Goal: Navigation & Orientation: Find specific page/section

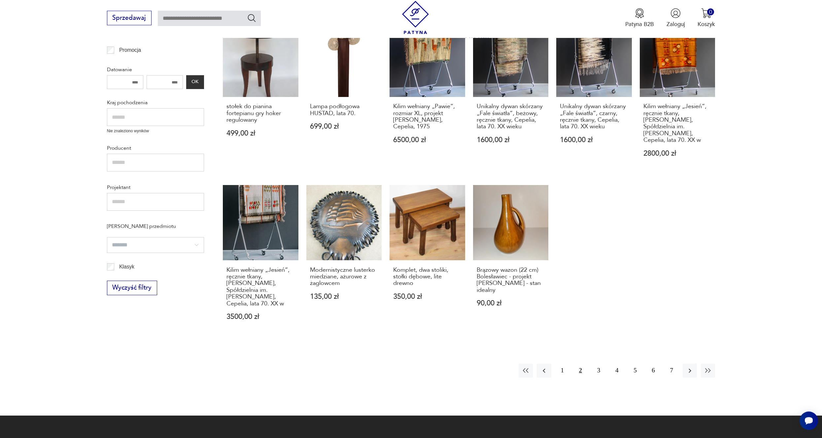
scroll to position [303, 0]
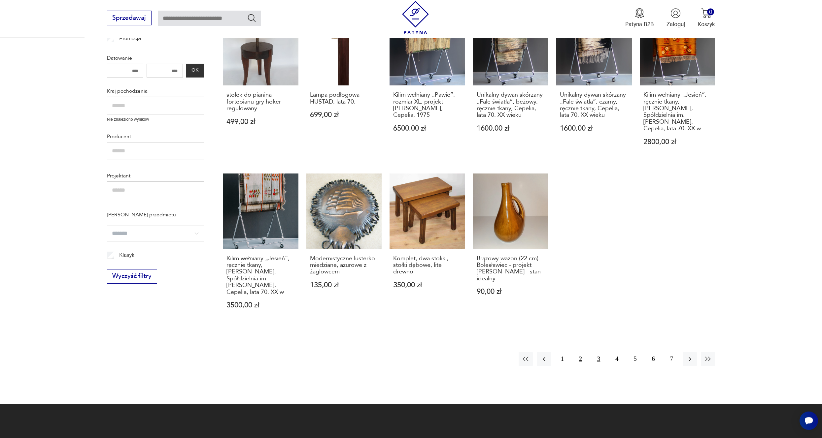
click at [598, 360] on button "3" at bounding box center [599, 359] width 14 height 14
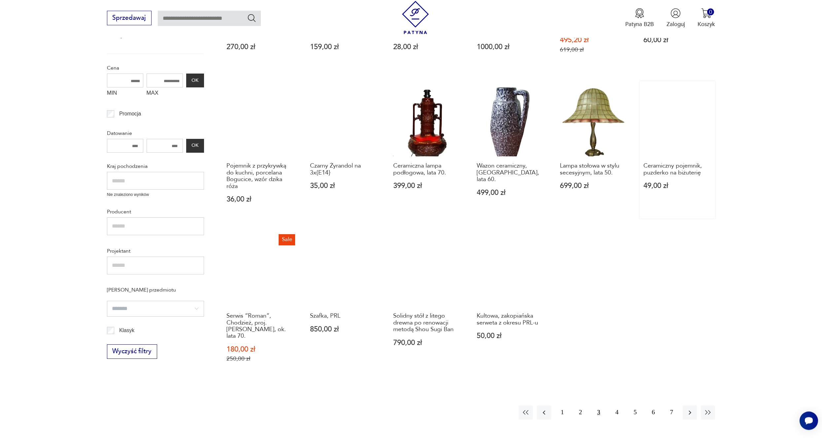
scroll to position [265, 0]
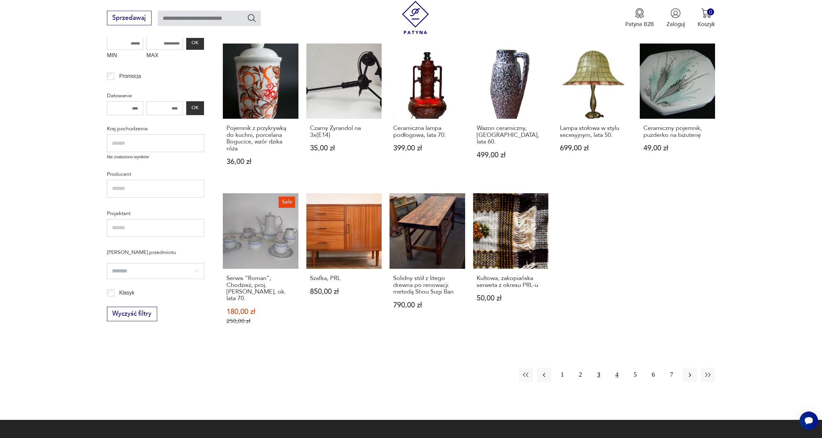
click at [617, 372] on button "4" at bounding box center [617, 375] width 14 height 14
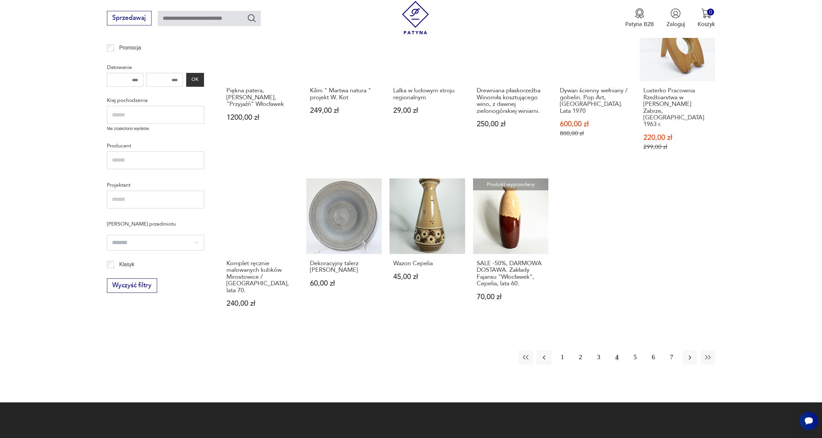
scroll to position [303, 0]
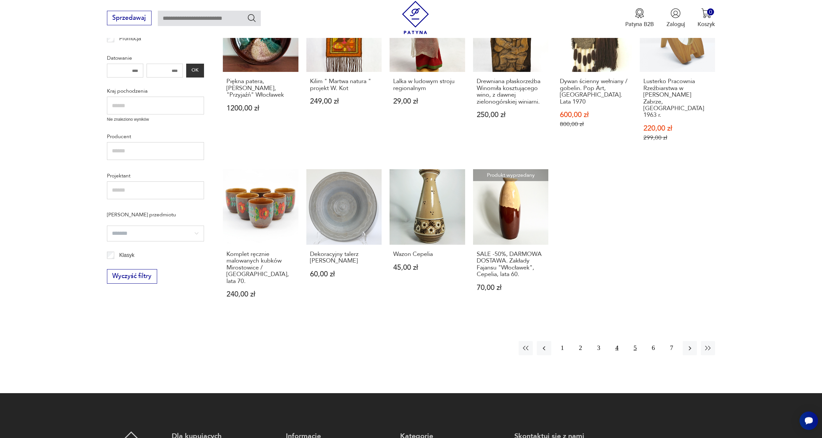
click at [636, 341] on button "5" at bounding box center [635, 348] width 14 height 14
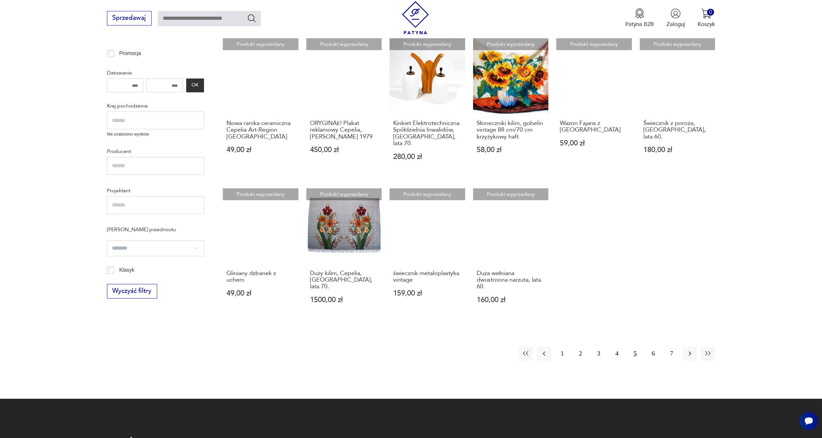
scroll to position [303, 0]
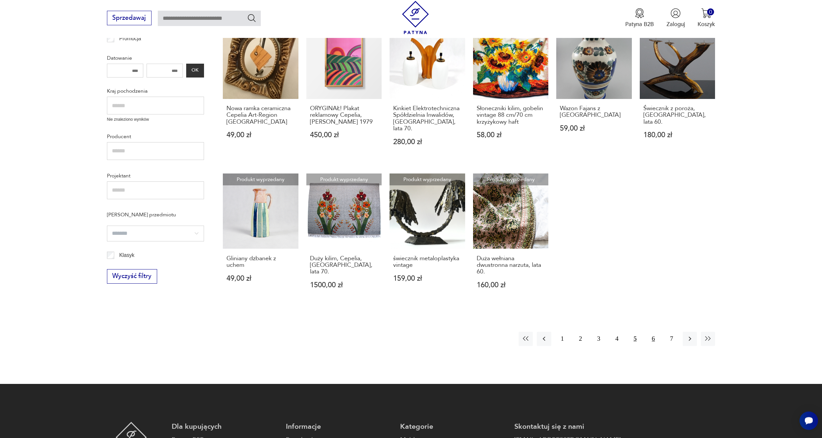
click at [653, 334] on button "6" at bounding box center [653, 339] width 14 height 14
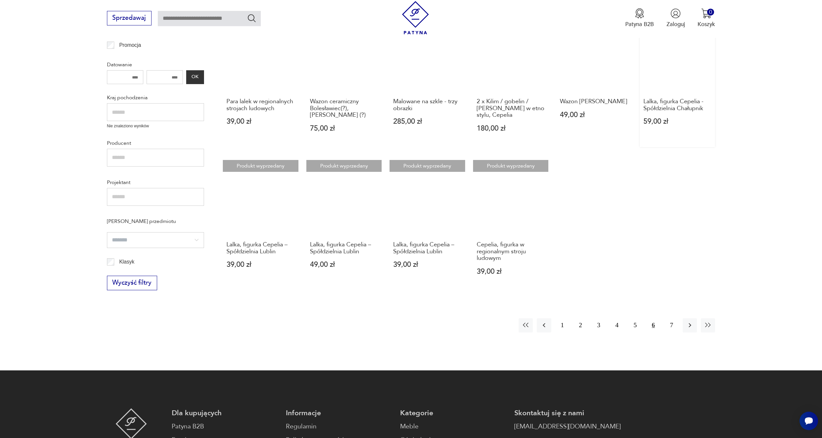
scroll to position [303, 0]
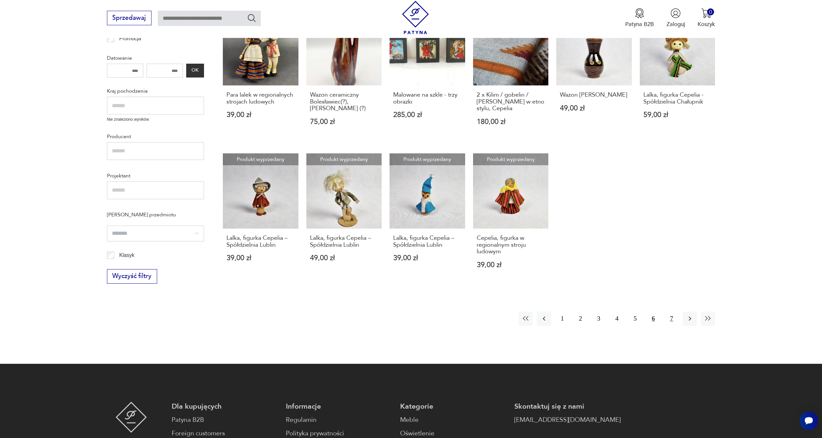
click at [674, 312] on button "7" at bounding box center [672, 319] width 14 height 14
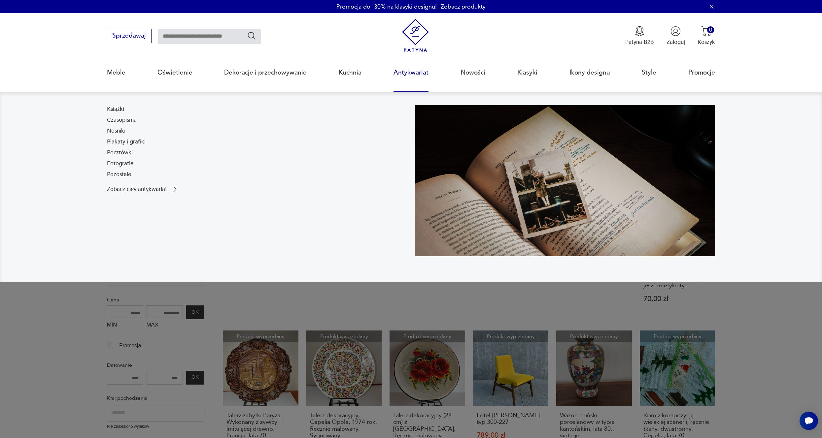
click at [409, 76] on link "Antykwariat" at bounding box center [411, 72] width 35 height 30
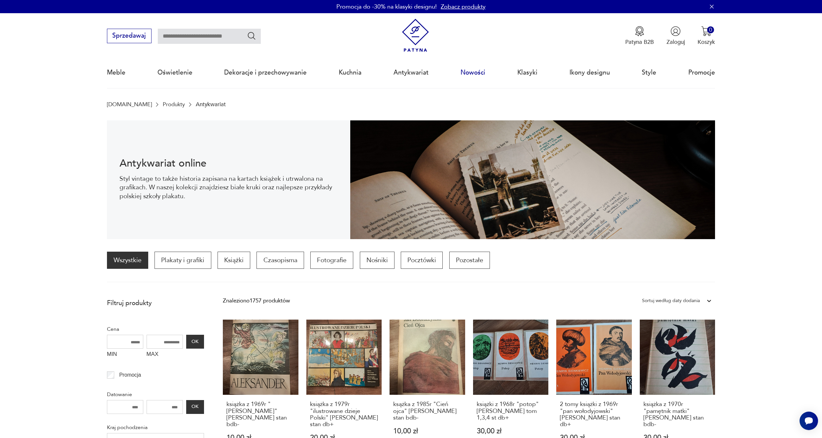
click at [471, 75] on link "Nowości" at bounding box center [473, 72] width 25 height 30
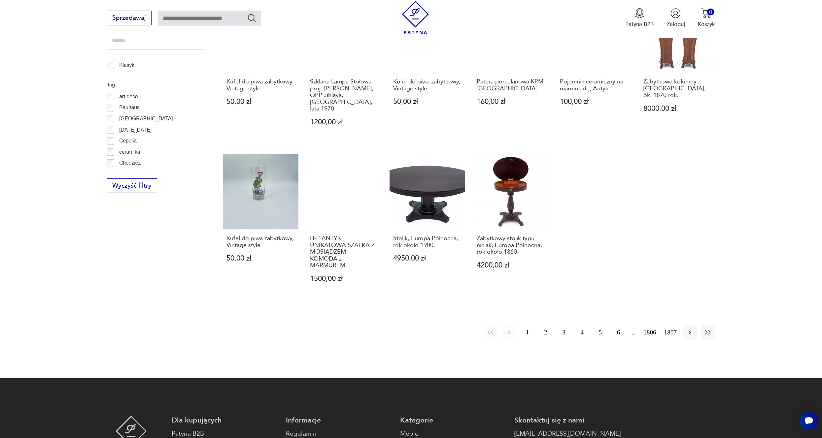
scroll to position [390, 0]
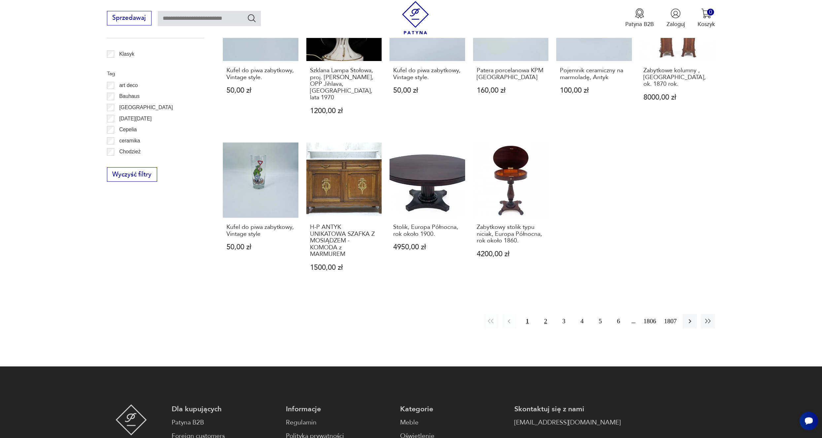
click at [540, 314] on button "2" at bounding box center [545, 321] width 14 height 14
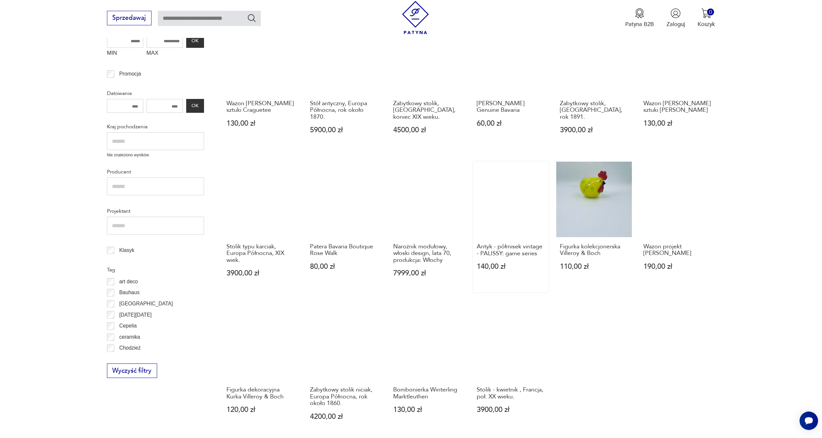
scroll to position [126, 0]
